Goal: Task Accomplishment & Management: Manage account settings

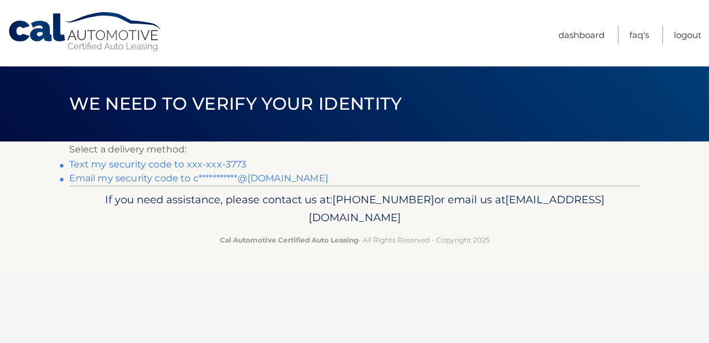
click at [175, 162] on link "Text my security code to xxx-xxx-3773" at bounding box center [158, 164] width 178 height 11
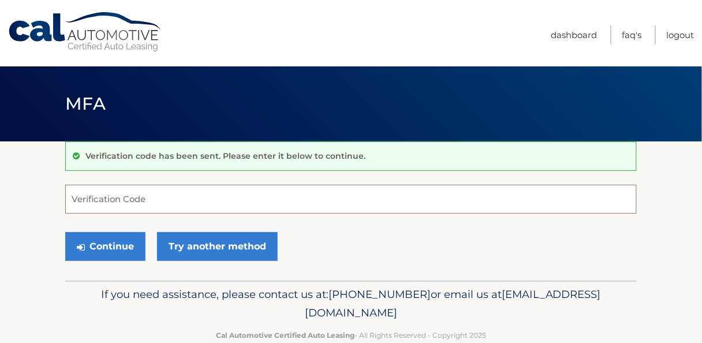
click at [160, 200] on input "Verification Code" at bounding box center [350, 199] width 571 height 29
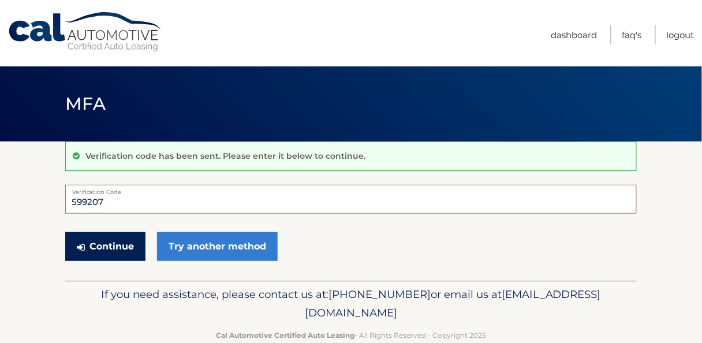
type input "599207"
click at [111, 242] on button "Continue" at bounding box center [105, 246] width 80 height 29
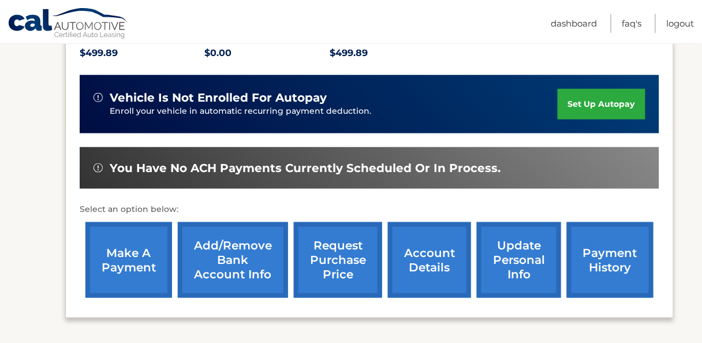
scroll to position [308, 0]
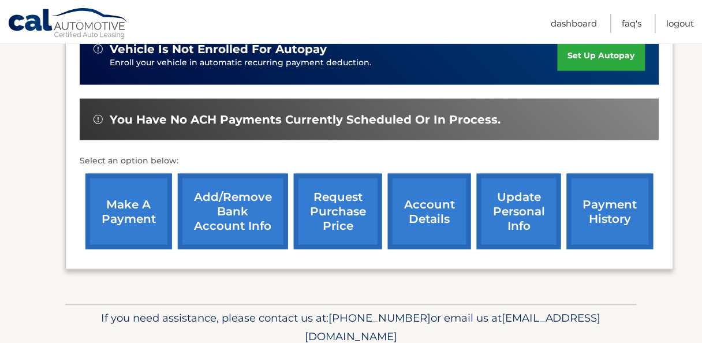
click at [125, 225] on link "make a payment" at bounding box center [128, 212] width 87 height 76
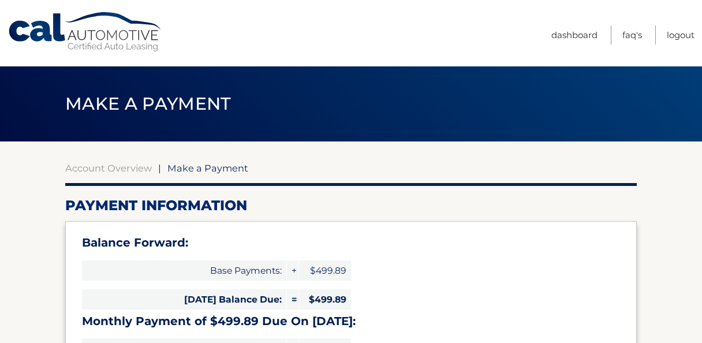
select select "ODg0Y2FhZjEtMzVmZi00ZWZhLWE1ZjUtOTlhNjViODRmMjIy"
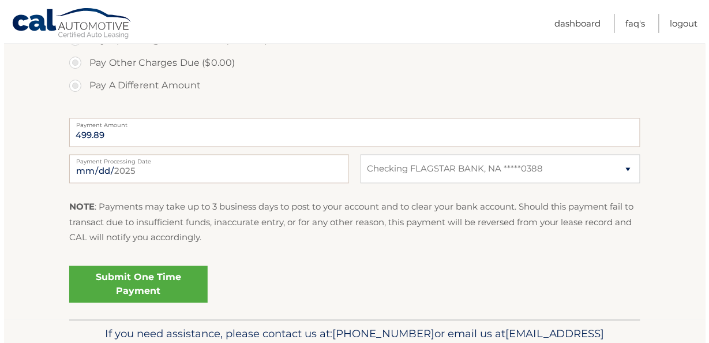
scroll to position [492, 0]
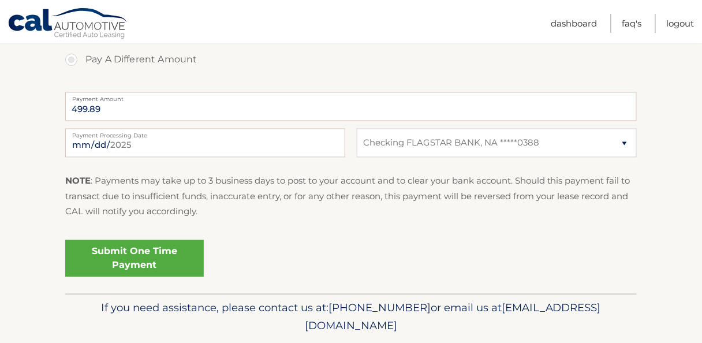
click at [169, 259] on link "Submit One Time Payment" at bounding box center [134, 258] width 138 height 37
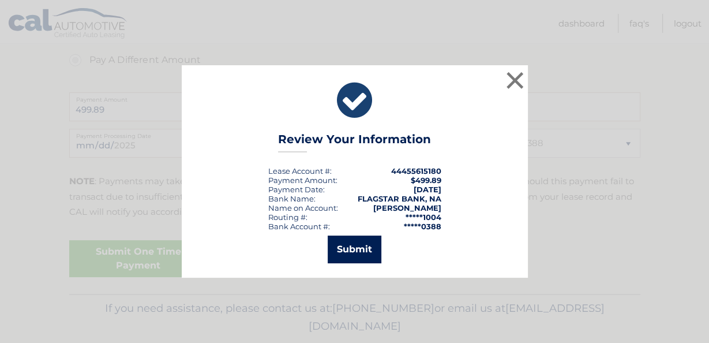
click at [343, 255] on button "Submit" at bounding box center [355, 249] width 54 height 28
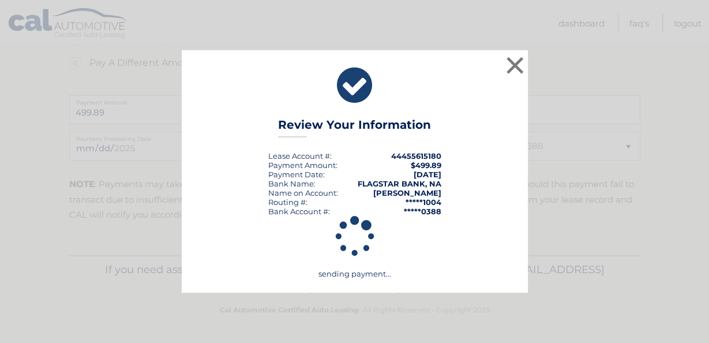
scroll to position [489, 0]
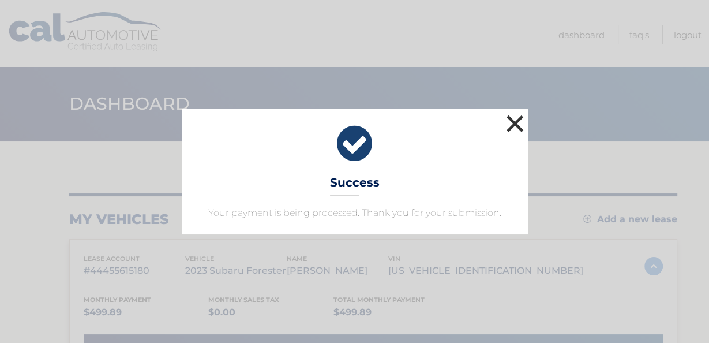
click at [511, 119] on button "×" at bounding box center [515, 123] width 23 height 23
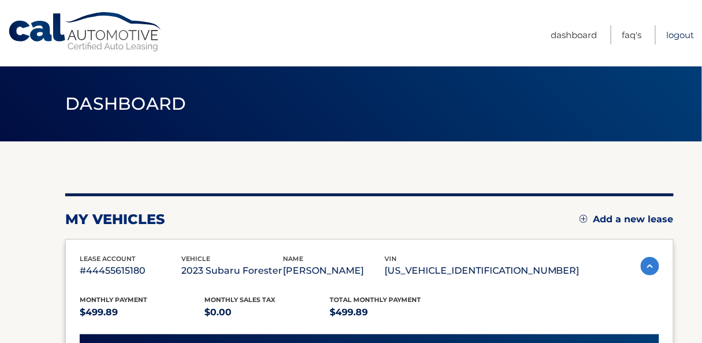
click at [669, 35] on link "Logout" at bounding box center [681, 34] width 28 height 19
